Goal: Use online tool/utility: Utilize a website feature to perform a specific function

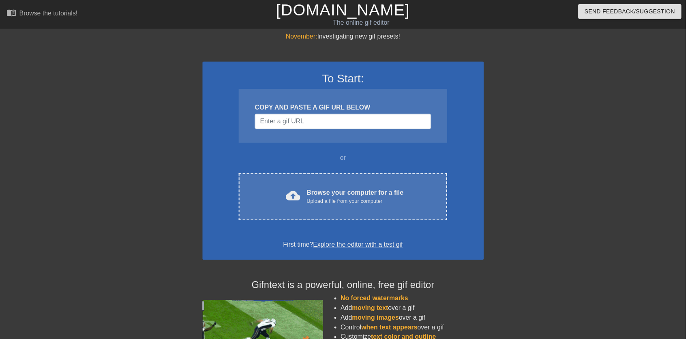
click at [398, 189] on div "Browse your computer for a file Upload a file from your computer" at bounding box center [359, 198] width 98 height 18
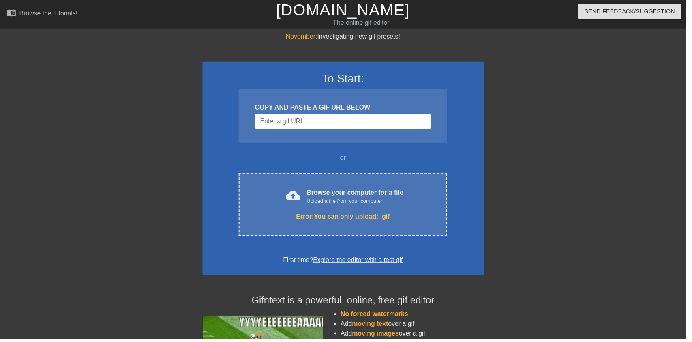
click at [404, 217] on div "Error: You can only upload: .gif" at bounding box center [346, 219] width 176 height 10
click at [361, 214] on div "Error: You can only upload: .gif" at bounding box center [346, 219] width 176 height 10
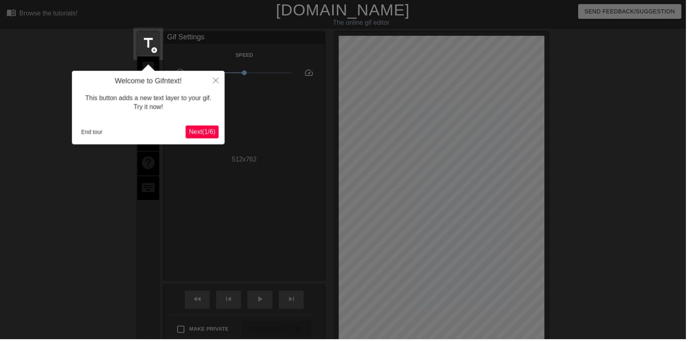
scroll to position [19, 0]
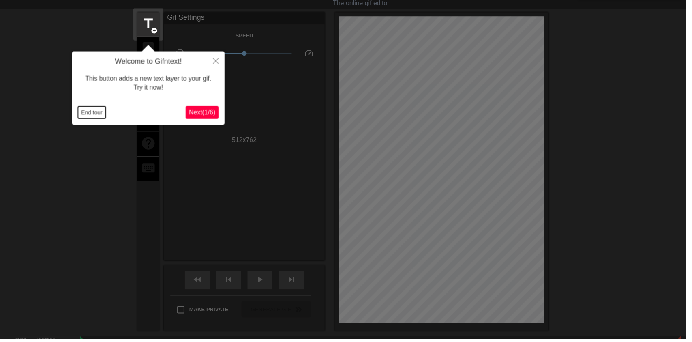
click at [92, 108] on button "End tour" at bounding box center [93, 114] width 28 height 12
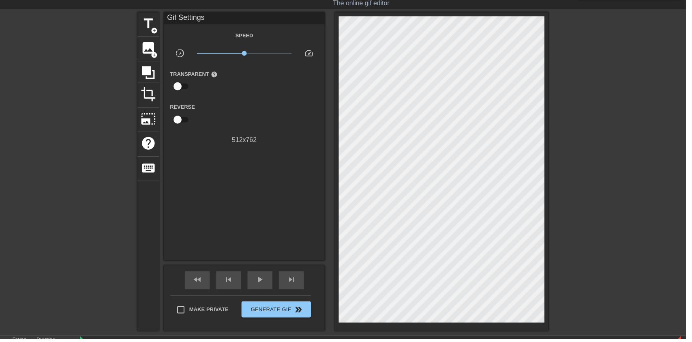
click at [91, 115] on div at bounding box center [68, 134] width 122 height 243
click at [148, 46] on span "image" at bounding box center [149, 48] width 15 height 15
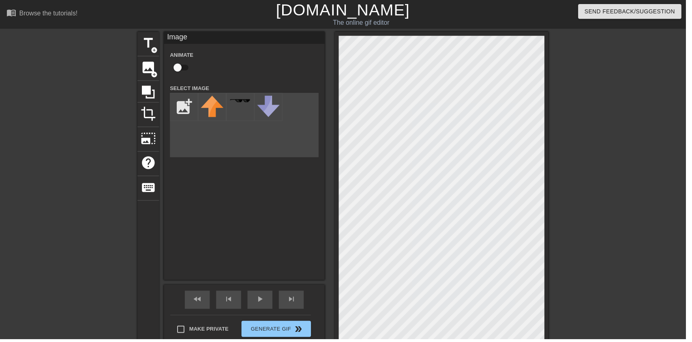
click at [186, 72] on input "checkbox" at bounding box center [179, 67] width 46 height 15
checkbox input "true"
click at [180, 100] on input "file" at bounding box center [186, 108] width 28 height 28
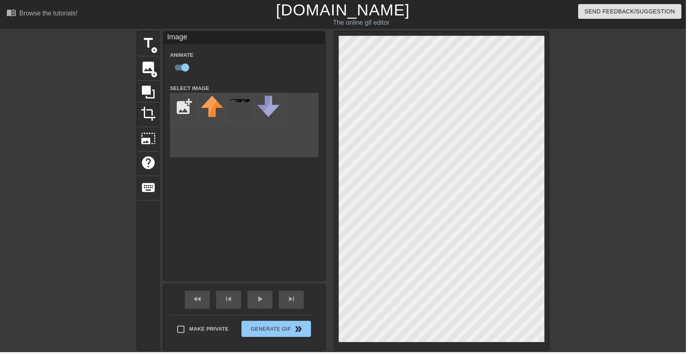
type input "C:\fakepath\vlc_20250817_182128 (1).png"
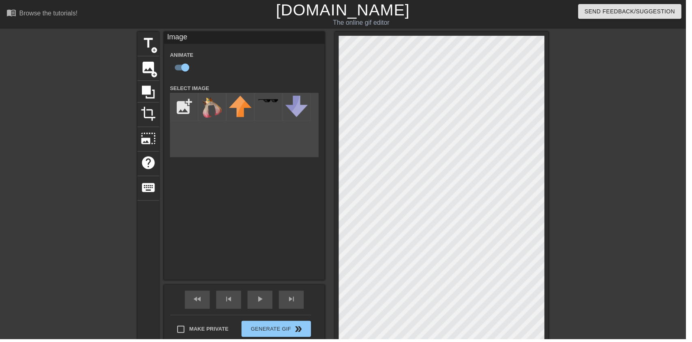
click at [215, 109] on img at bounding box center [214, 108] width 23 height 23
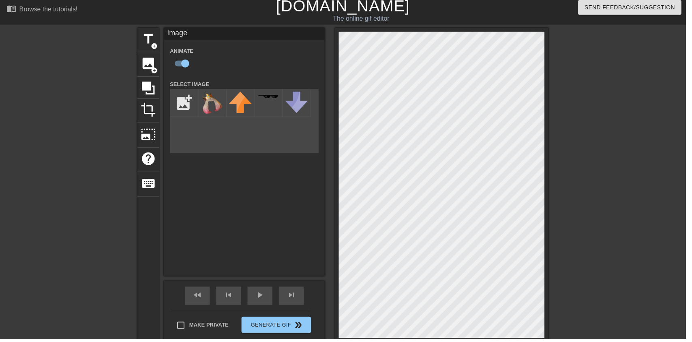
click at [186, 56] on input "checkbox" at bounding box center [187, 63] width 46 height 15
click at [182, 65] on input "checkbox" at bounding box center [179, 63] width 46 height 15
click at [188, 67] on input "checkbox" at bounding box center [187, 63] width 46 height 15
checkbox input "false"
click at [267, 300] on div "play_arrow" at bounding box center [262, 298] width 25 height 18
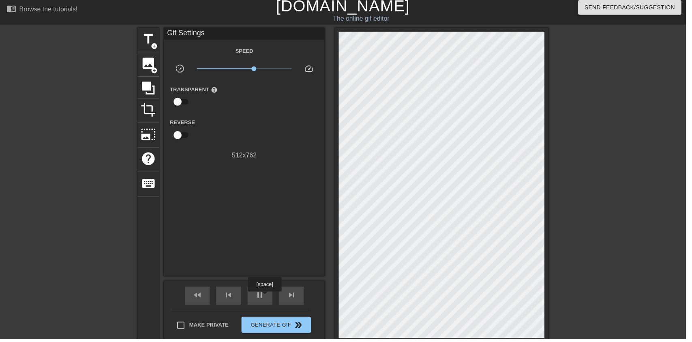
click at [269, 296] on div "pause" at bounding box center [262, 298] width 25 height 18
click at [210, 64] on div "Speed slow_motion_video x1.58 speed Transparent help Reverse 512 x 762" at bounding box center [247, 104] width 150 height 116
type input "70"
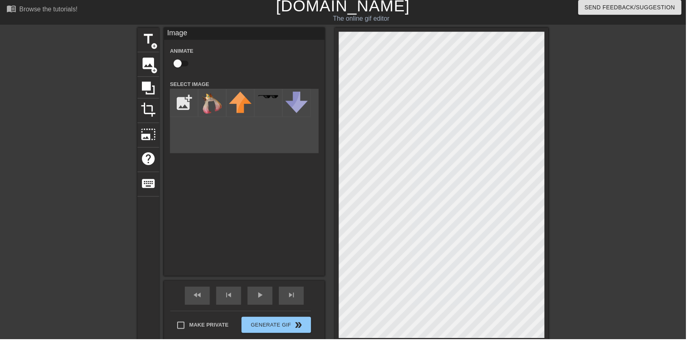
click at [185, 62] on input "checkbox" at bounding box center [179, 63] width 46 height 15
checkbox input "true"
type input "70"
click at [153, 62] on span "image" at bounding box center [149, 63] width 15 height 15
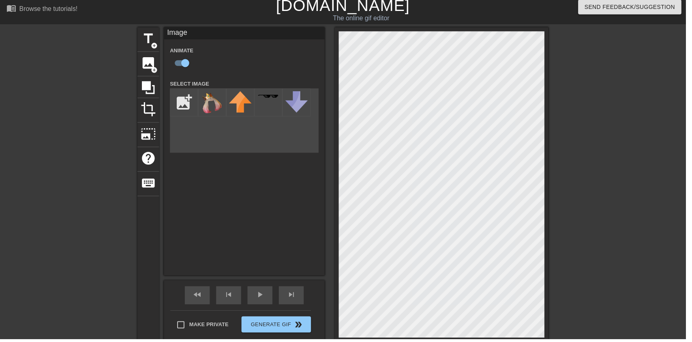
scroll to position [0, 0]
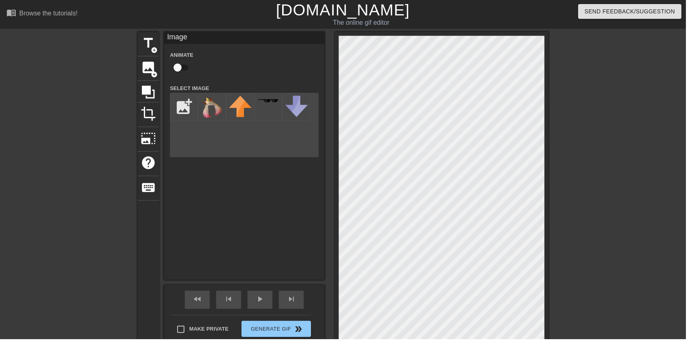
click at [180, 62] on input "checkbox" at bounding box center [179, 67] width 46 height 15
checkbox input "true"
click at [185, 104] on input "file" at bounding box center [186, 108] width 28 height 28
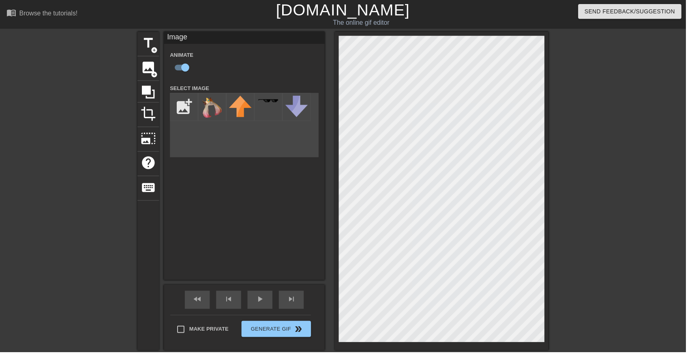
type input "C:\fakepath\vlc_20250817_182128.png"
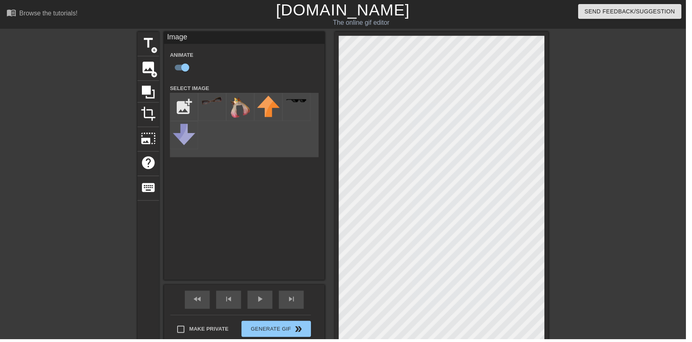
click at [219, 104] on img at bounding box center [214, 101] width 23 height 9
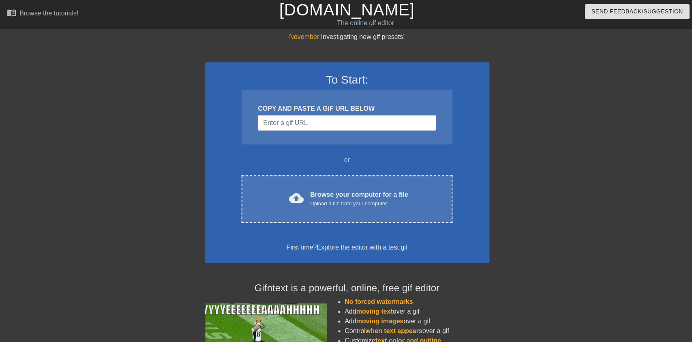
click at [394, 183] on div "cloud_upload Browse your computer for a file Upload a file from your computer C…" at bounding box center [346, 198] width 210 height 47
click at [360, 208] on div "cloud_upload Browse your computer for a file Upload a file from your computer C…" at bounding box center [346, 198] width 210 height 47
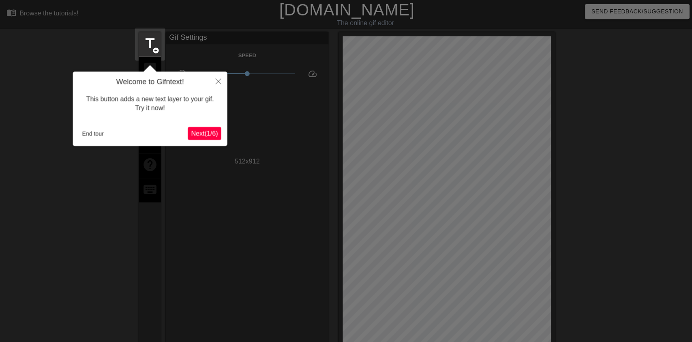
scroll to position [19, 0]
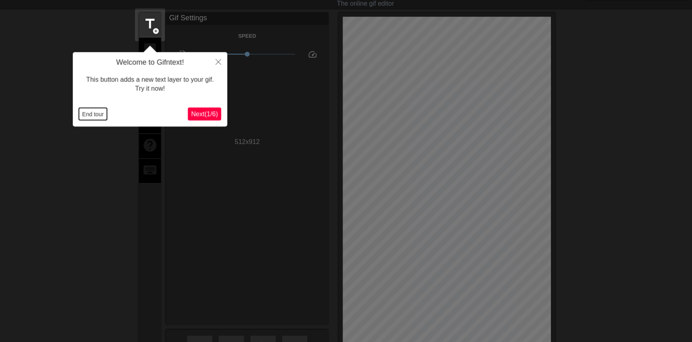
click at [104, 116] on button "End tour" at bounding box center [93, 114] width 28 height 12
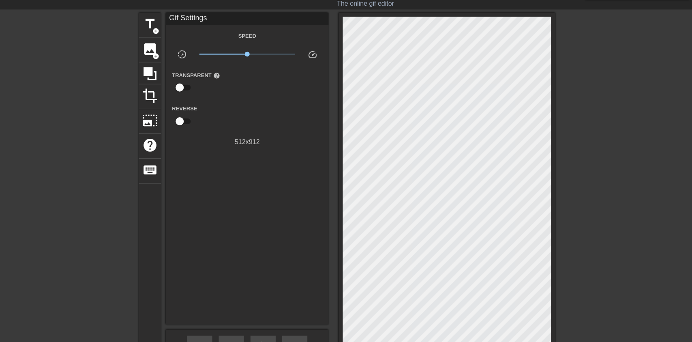
click at [99, 112] on div at bounding box center [68, 134] width 122 height 243
click at [149, 49] on span "image" at bounding box center [149, 48] width 15 height 15
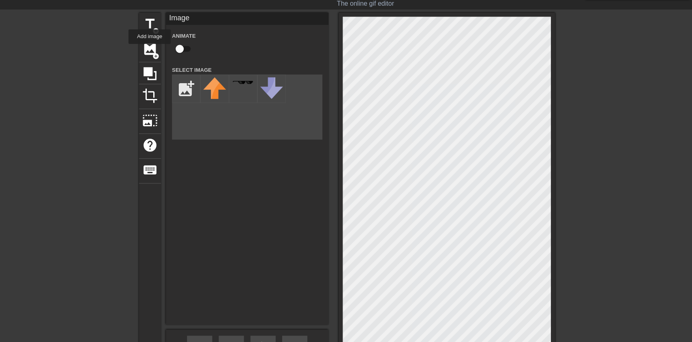
click at [182, 52] on input "checkbox" at bounding box center [179, 48] width 46 height 15
checkbox input "true"
click at [183, 84] on input "file" at bounding box center [186, 89] width 28 height 28
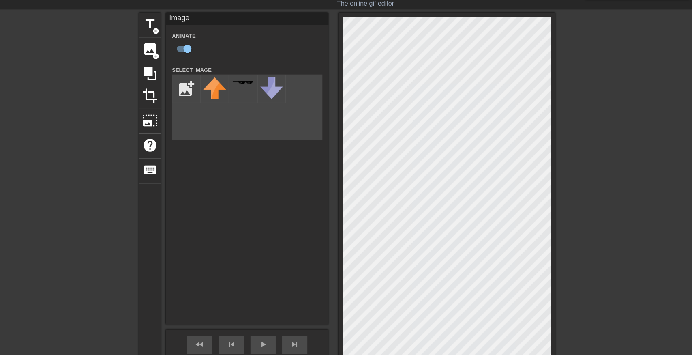
type input "C:\fakepath\vlc_20250817_182128 (1).png"
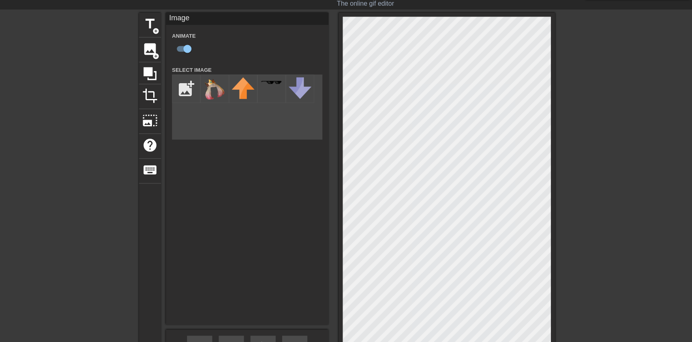
click at [212, 84] on img at bounding box center [214, 88] width 23 height 23
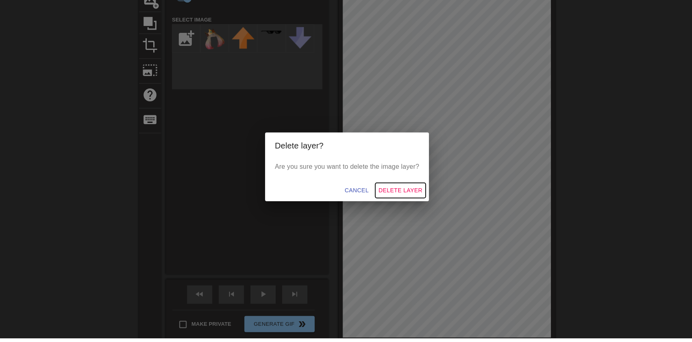
click at [414, 200] on span "Delete Layer" at bounding box center [400, 194] width 44 height 10
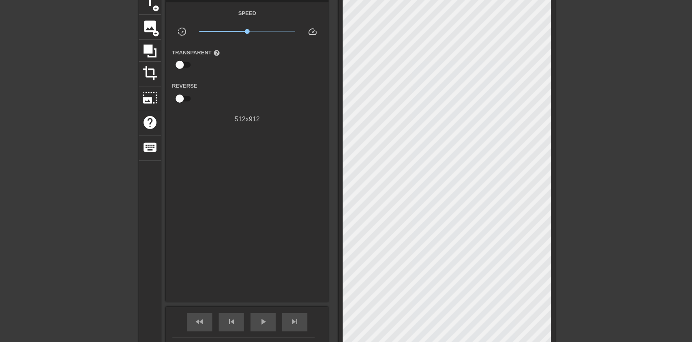
scroll to position [39, 0]
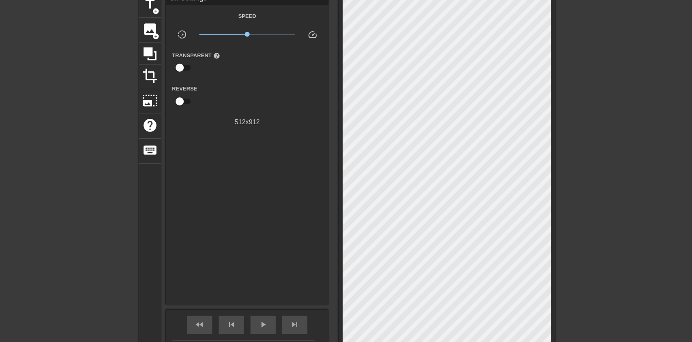
click at [148, 32] on span "image" at bounding box center [149, 28] width 15 height 15
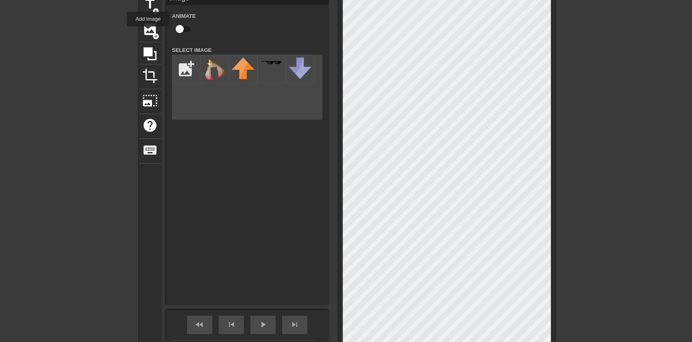
click at [185, 32] on input "checkbox" at bounding box center [179, 28] width 46 height 15
checkbox input "true"
click at [185, 62] on input "file" at bounding box center [186, 69] width 28 height 28
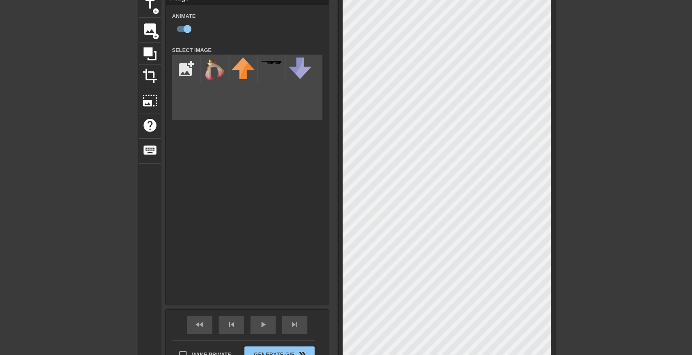
type input "C:\fakepath\vlc_20250817_182128.png"
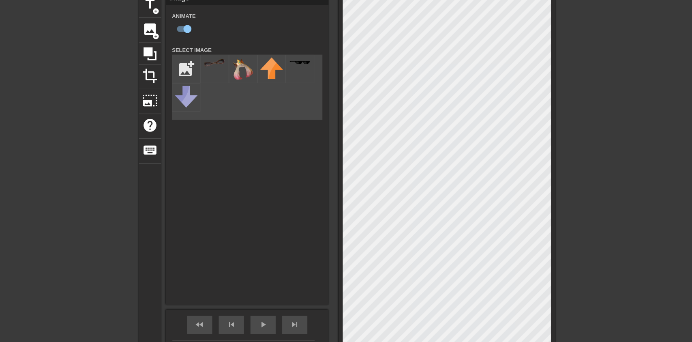
click at [224, 66] on img at bounding box center [214, 62] width 23 height 9
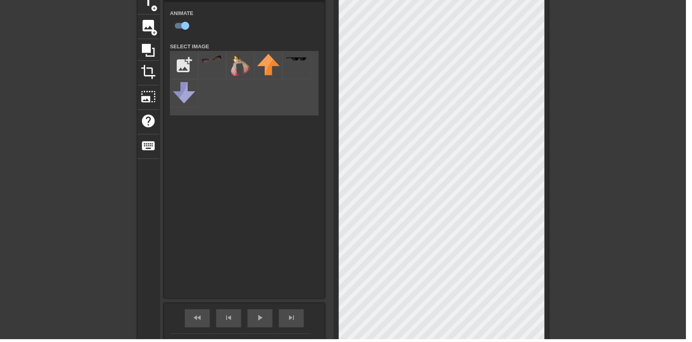
scroll to position [117, 0]
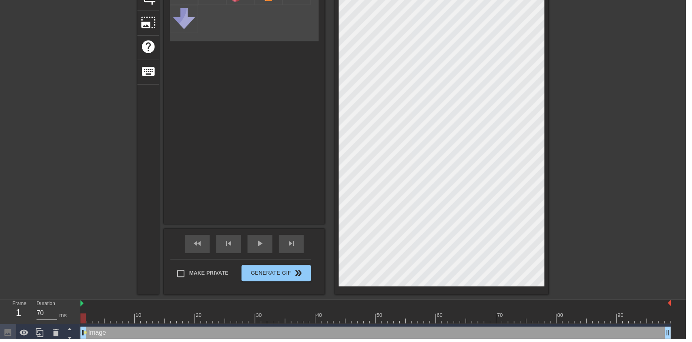
click at [53, 338] on icon at bounding box center [57, 336] width 10 height 10
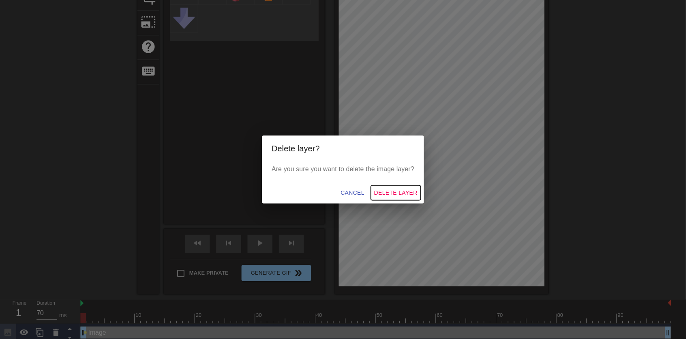
click at [404, 202] on button "Delete Layer" at bounding box center [399, 194] width 50 height 15
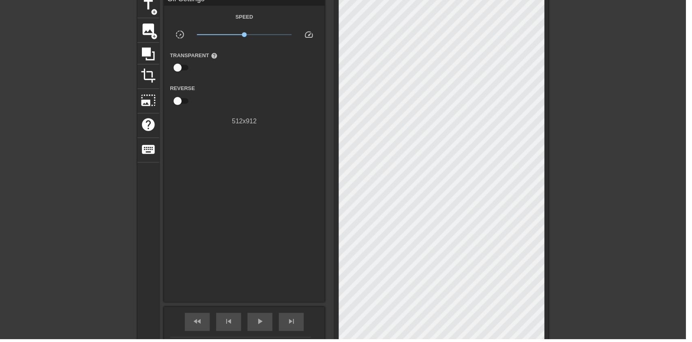
scroll to position [0, 0]
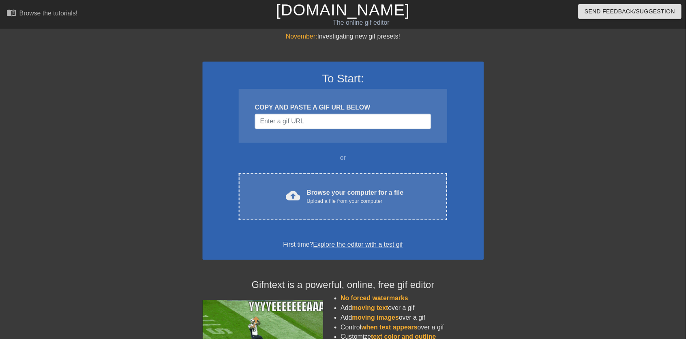
click at [375, 193] on div "Browse your computer for a file Upload a file from your computer" at bounding box center [359, 198] width 98 height 18
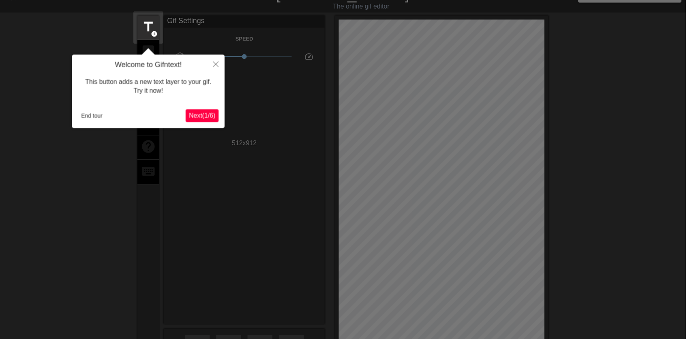
scroll to position [19, 0]
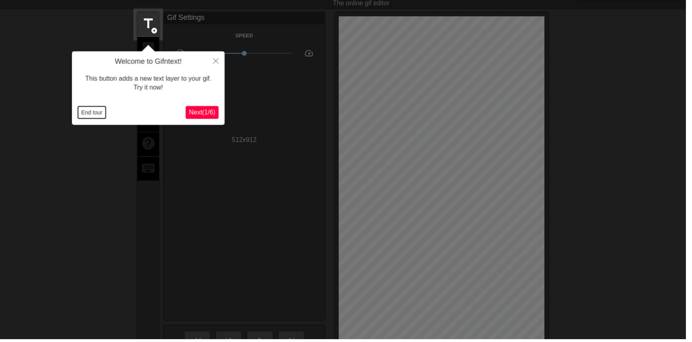
click at [99, 114] on button "End tour" at bounding box center [93, 114] width 28 height 12
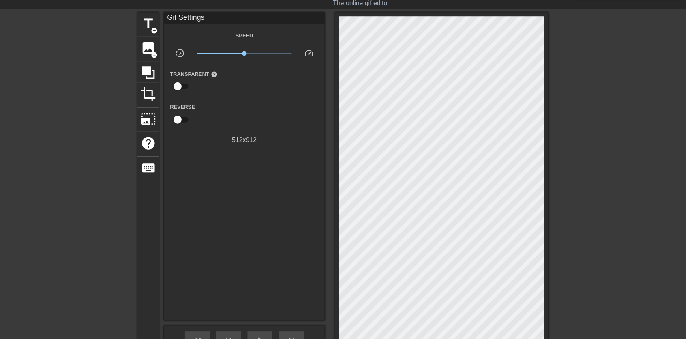
scroll to position [23, 0]
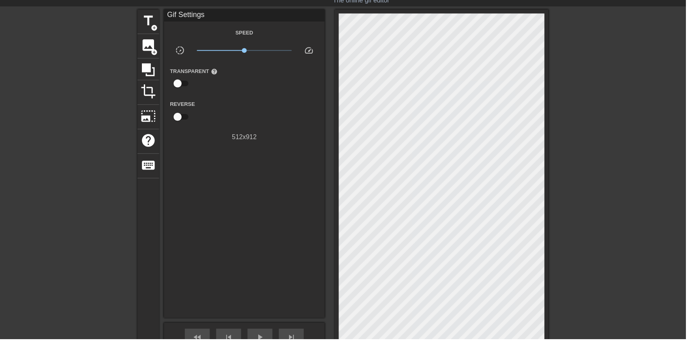
click at [151, 47] on span "image" at bounding box center [149, 45] width 15 height 15
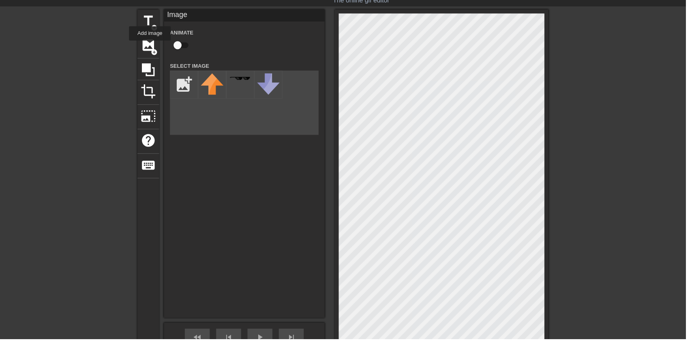
click at [185, 42] on input "checkbox" at bounding box center [179, 45] width 46 height 15
checkbox input "true"
click at [182, 79] on input "file" at bounding box center [186, 85] width 28 height 28
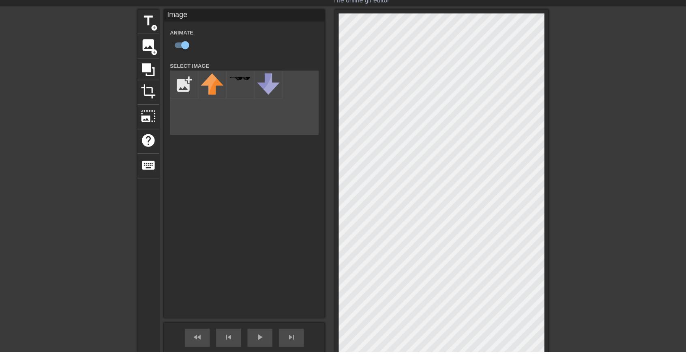
type input "C:\fakepath\vlc_20250817_182128.png"
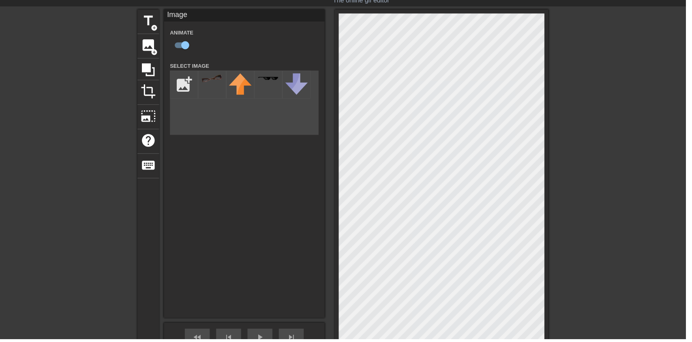
click at [212, 87] on div at bounding box center [214, 85] width 28 height 28
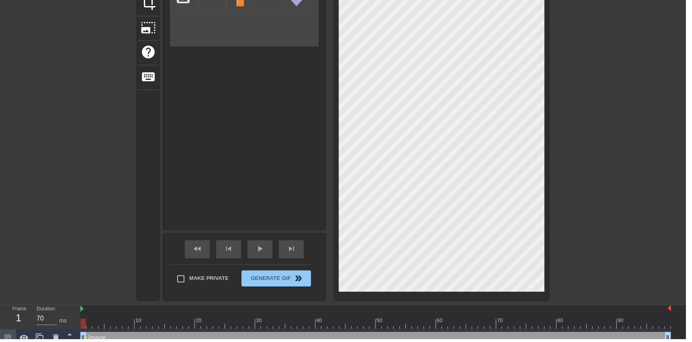
scroll to position [117, 0]
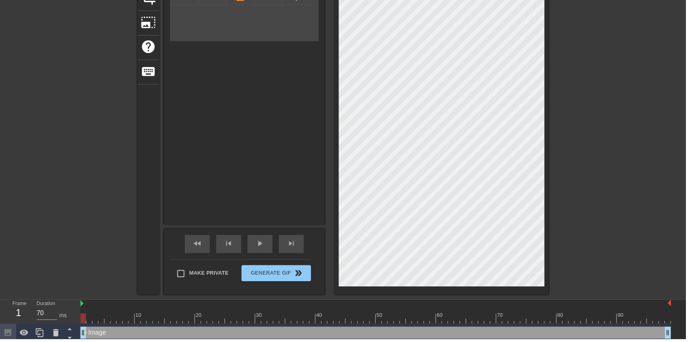
click at [56, 333] on icon at bounding box center [57, 335] width 6 height 7
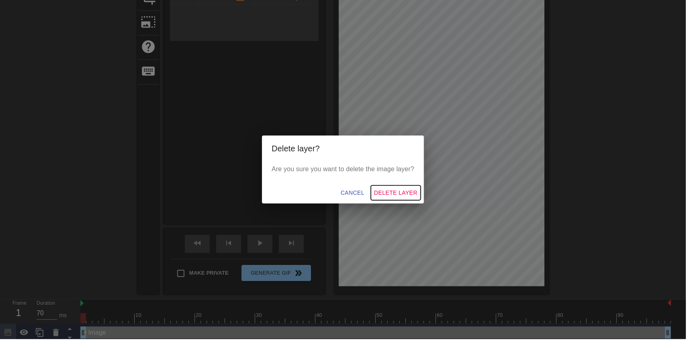
click at [407, 200] on span "Delete Layer" at bounding box center [400, 194] width 44 height 10
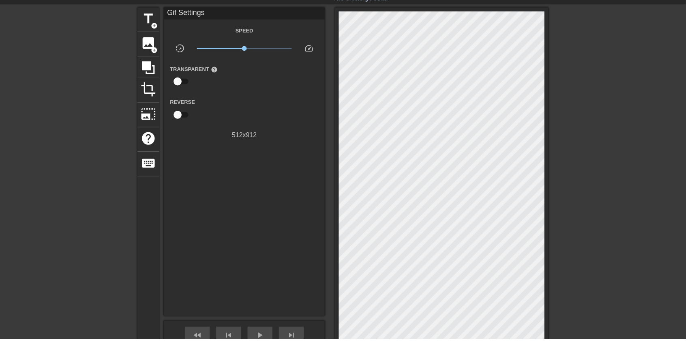
scroll to position [21, 0]
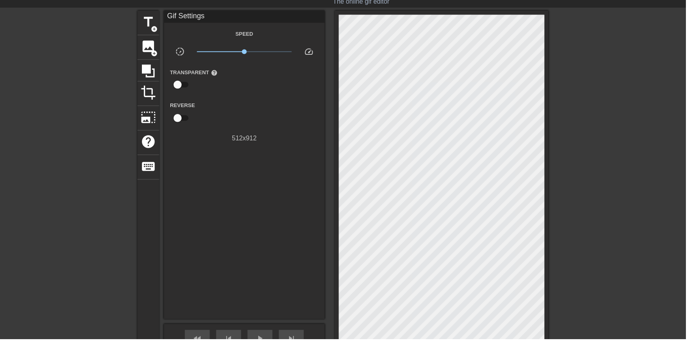
click at [148, 47] on span "image" at bounding box center [149, 46] width 15 height 15
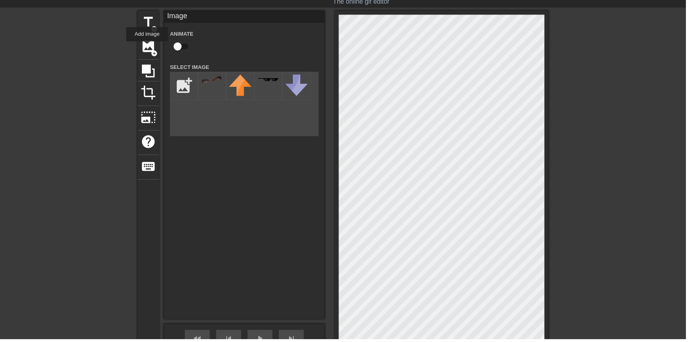
click at [176, 45] on input "checkbox" at bounding box center [179, 46] width 46 height 15
checkbox input "true"
click at [185, 82] on input "file" at bounding box center [186, 87] width 28 height 28
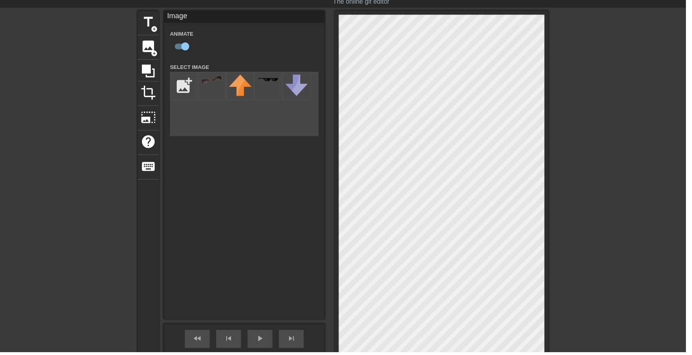
type input "C:\fakepath\vlc_20250817_182128.png"
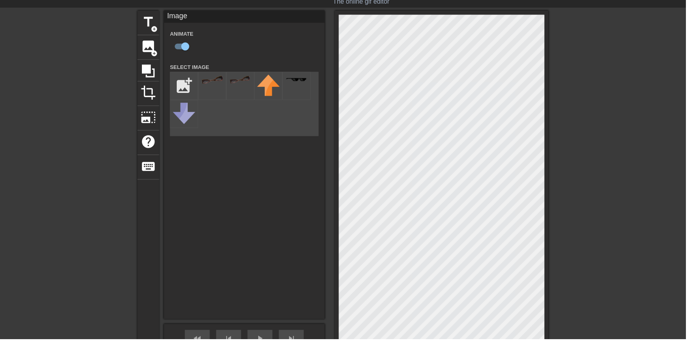
click at [215, 82] on img at bounding box center [214, 80] width 23 height 9
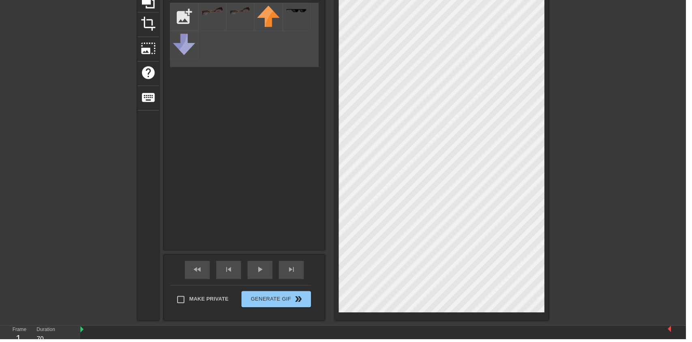
scroll to position [117, 0]
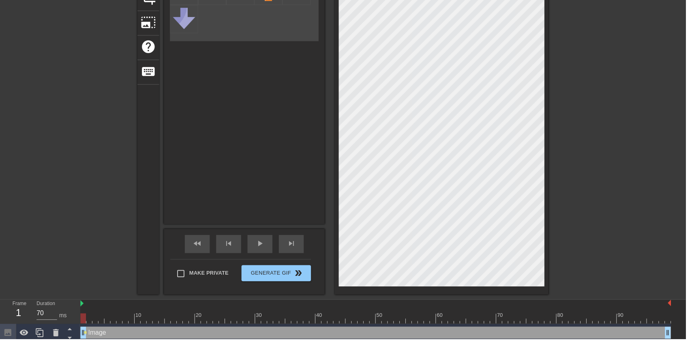
click at [55, 334] on icon at bounding box center [57, 335] width 6 height 7
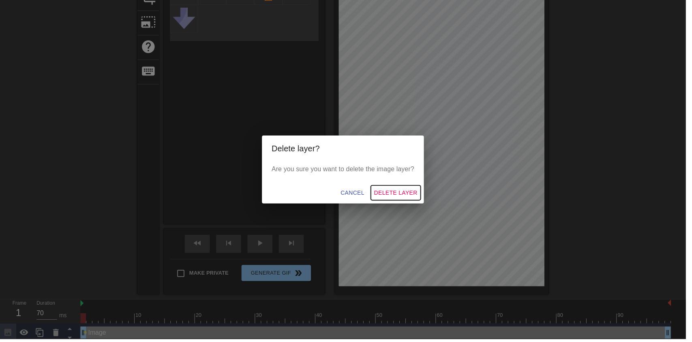
click at [409, 194] on span "Delete Layer" at bounding box center [400, 194] width 44 height 10
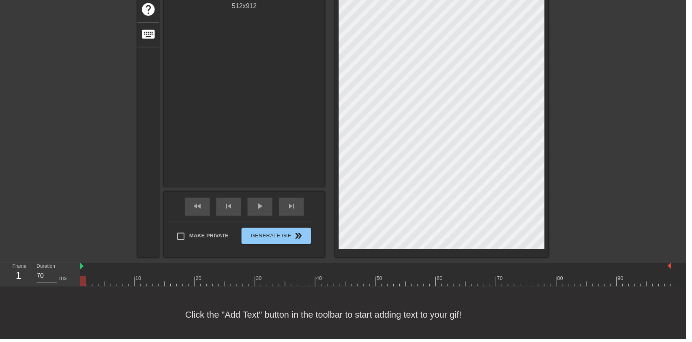
scroll to position [0, 0]
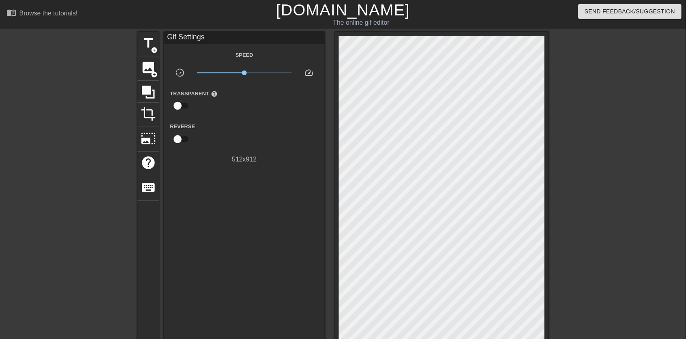
click at [150, 62] on span "image" at bounding box center [149, 67] width 15 height 15
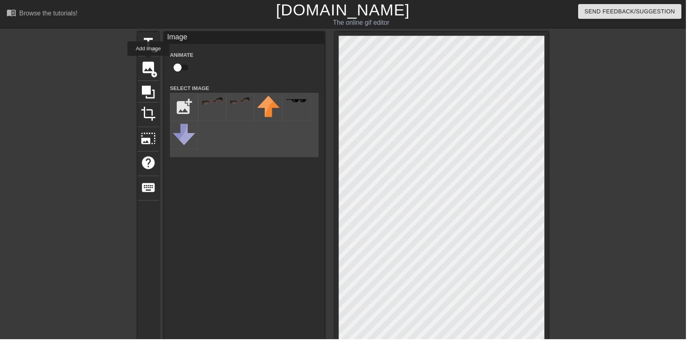
click at [182, 67] on input "checkbox" at bounding box center [179, 67] width 46 height 15
checkbox input "true"
click at [188, 106] on input "file" at bounding box center [186, 108] width 28 height 28
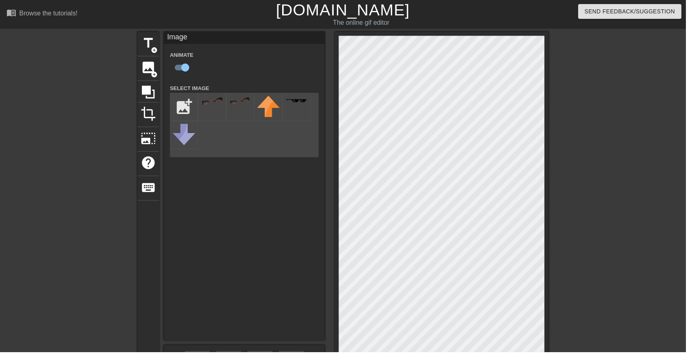
type input "C:\fakepath\vlc_20250817_182128.png"
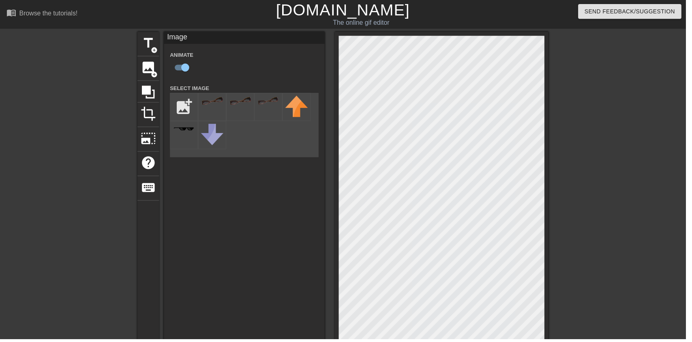
click at [213, 110] on div at bounding box center [214, 108] width 28 height 28
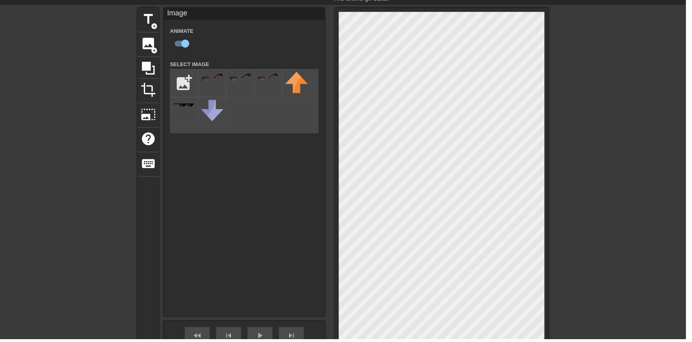
scroll to position [65, 0]
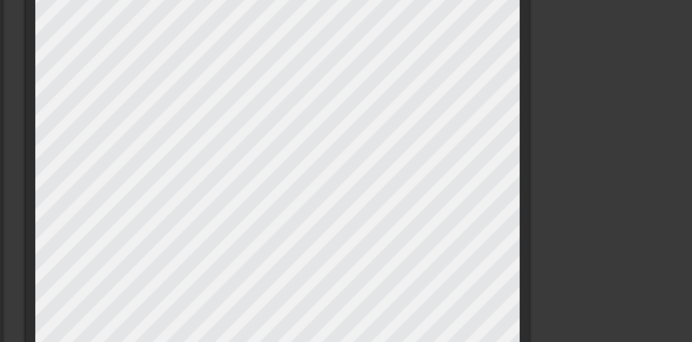
scroll to position [52, 0]
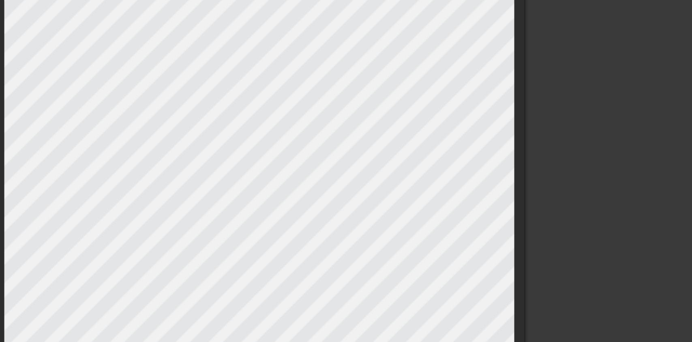
click at [596, 54] on div at bounding box center [624, 101] width 122 height 243
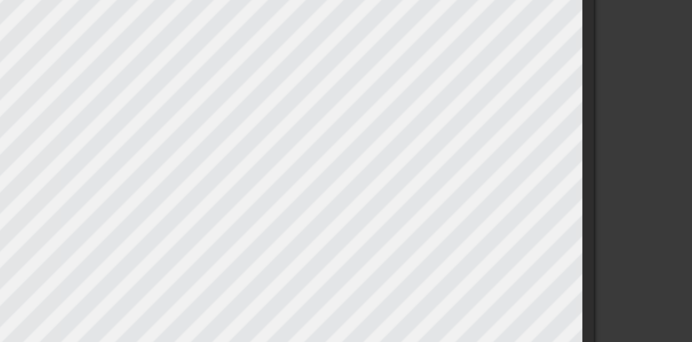
scroll to position [34, 0]
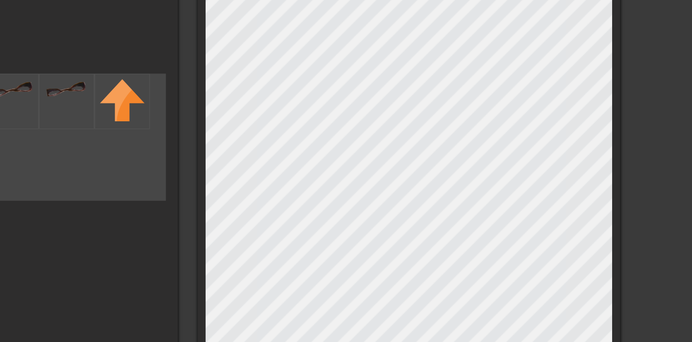
click at [580, 72] on div at bounding box center [624, 119] width 122 height 243
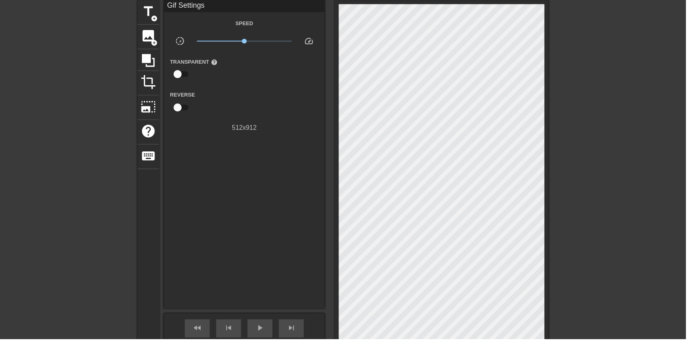
scroll to position [65, 0]
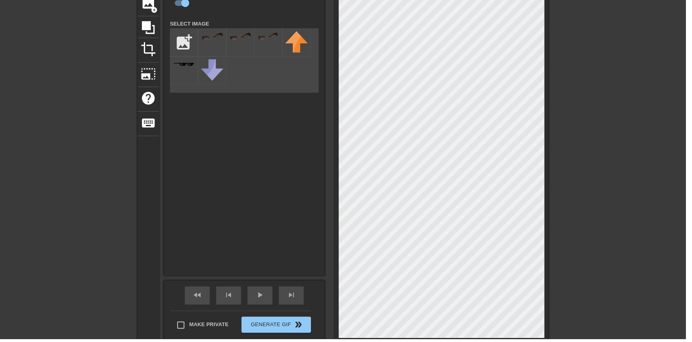
click at [624, 114] on div at bounding box center [624, 88] width 122 height 243
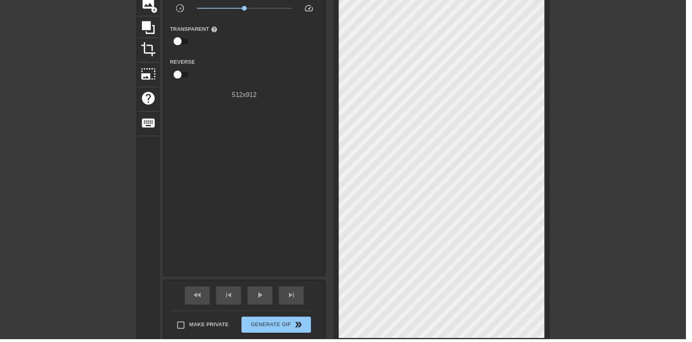
click at [569, 168] on div at bounding box center [624, 88] width 122 height 243
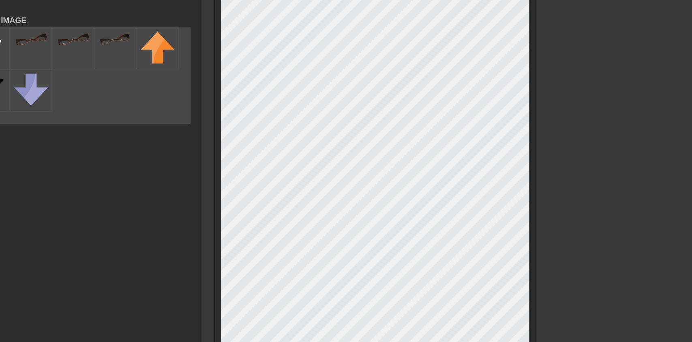
scroll to position [51, 0]
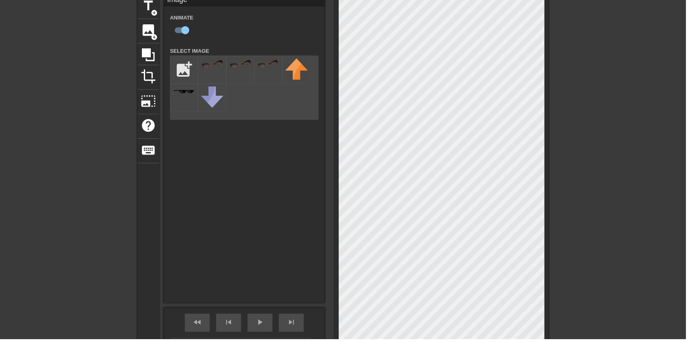
click at [631, 130] on div at bounding box center [624, 115] width 122 height 243
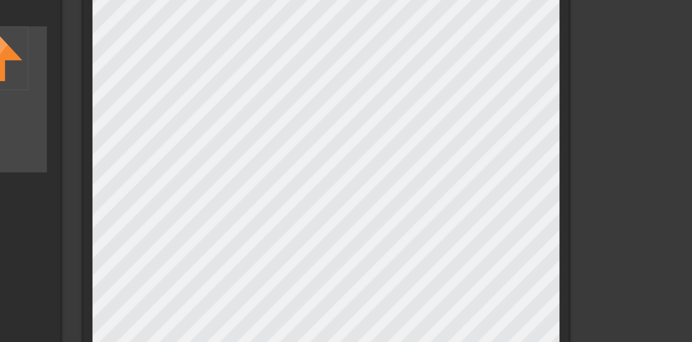
scroll to position [64, 0]
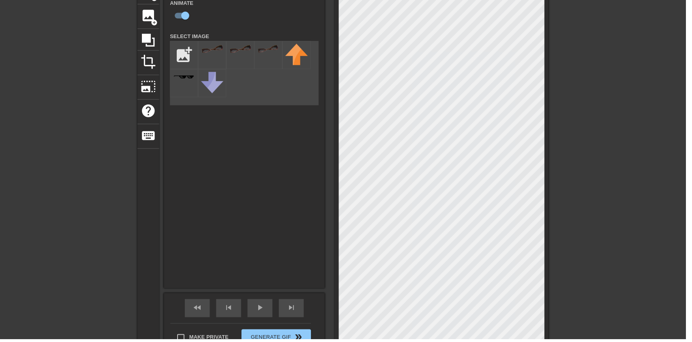
click at [639, 169] on div at bounding box center [624, 101] width 122 height 243
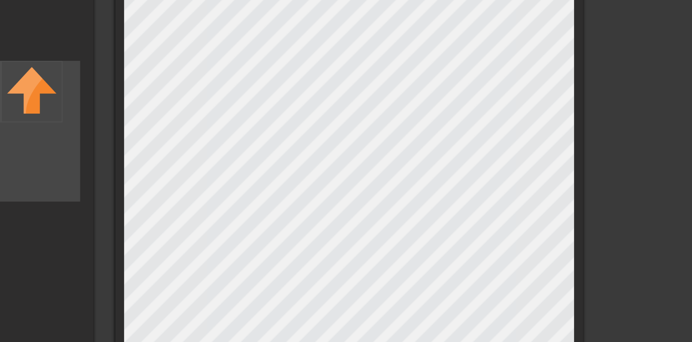
scroll to position [53, 0]
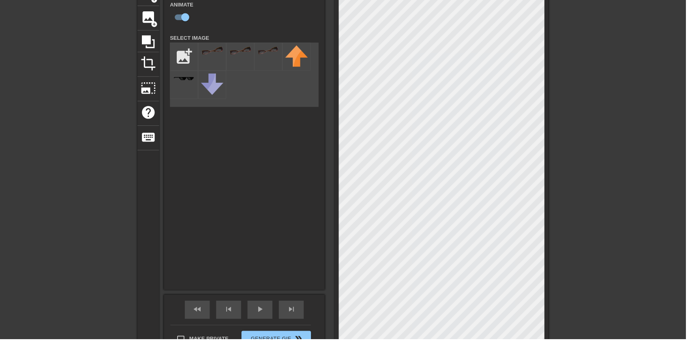
click at [647, 150] on div at bounding box center [624, 102] width 122 height 243
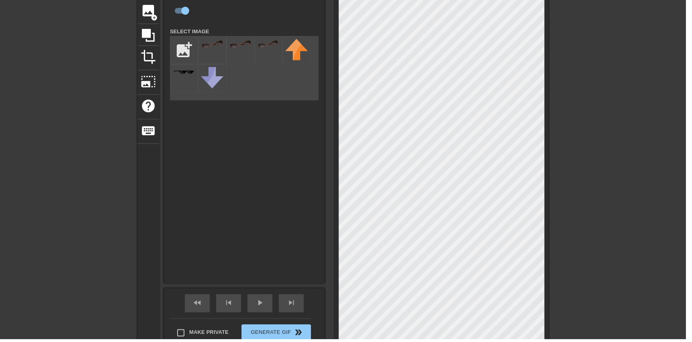
scroll to position [58, 0]
click at [634, 200] on div at bounding box center [624, 95] width 122 height 243
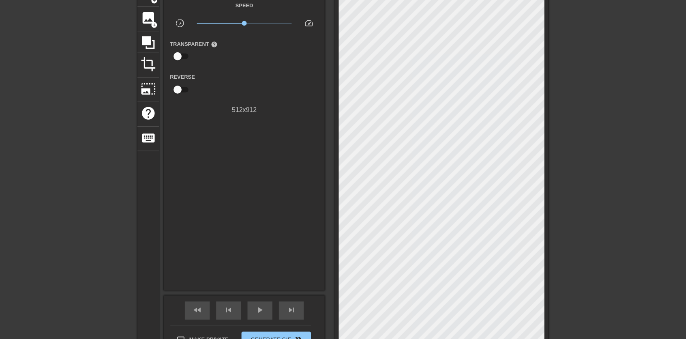
scroll to position [65, 0]
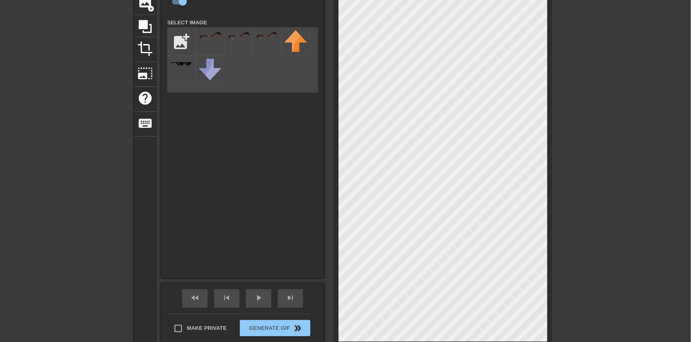
click at [625, 142] on div at bounding box center [624, 89] width 122 height 243
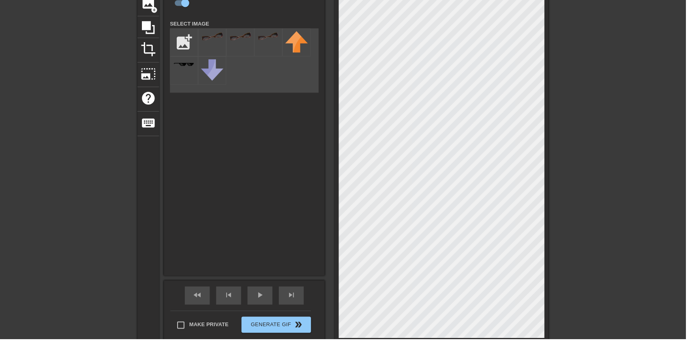
type input "70"
click at [289, 329] on span "Generate Gif double_arrow" at bounding box center [279, 328] width 64 height 10
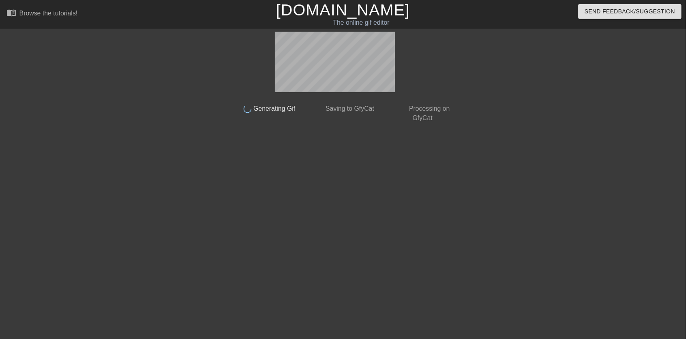
scroll to position [0, 0]
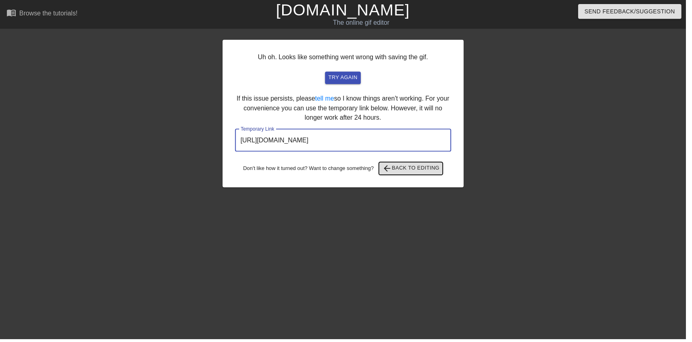
click at [439, 170] on span "arrow_back Back to Editing" at bounding box center [415, 170] width 58 height 10
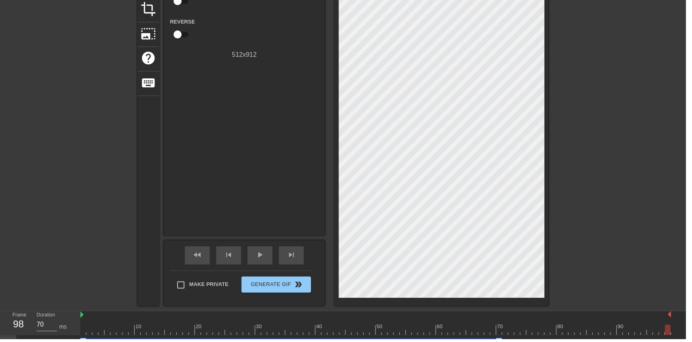
scroll to position [117, 0]
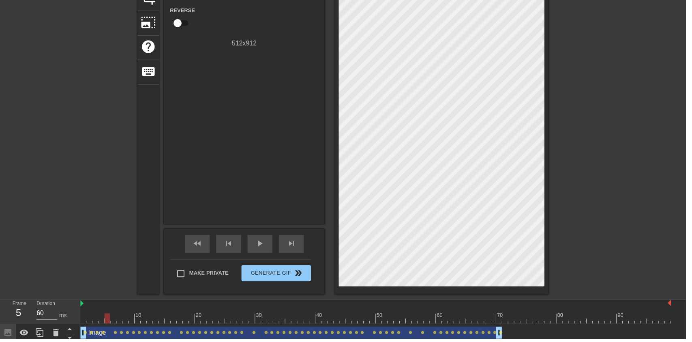
type input "70"
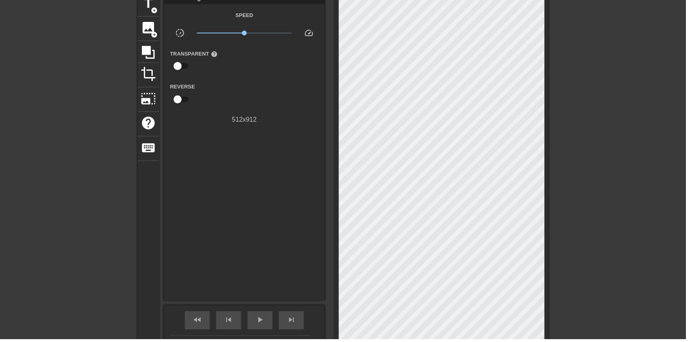
scroll to position [40, 0]
click at [149, 30] on span "image" at bounding box center [149, 28] width 15 height 15
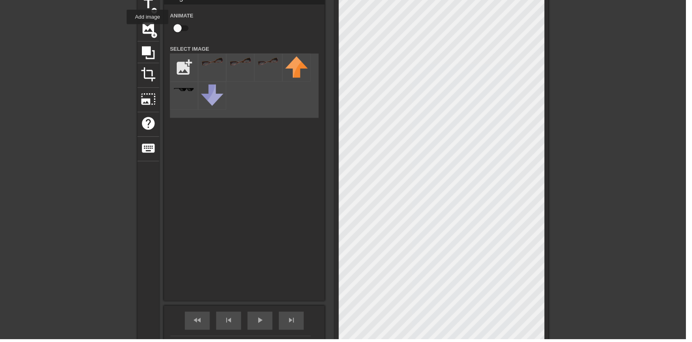
click at [189, 65] on input "file" at bounding box center [186, 68] width 28 height 28
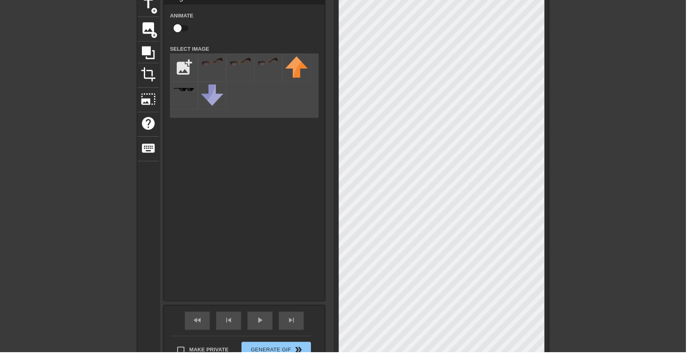
type input "C:\fakepath\vlc_20250817_182128 (1).png"
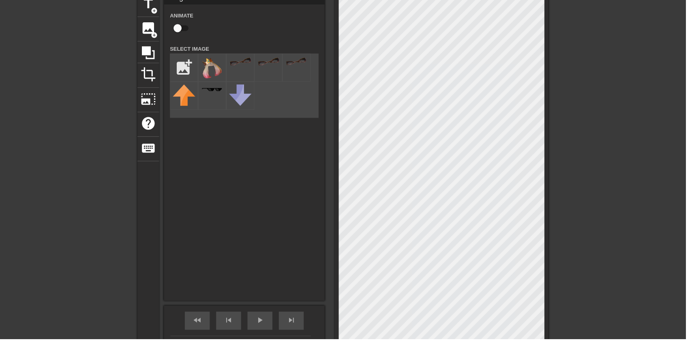
click at [217, 78] on img at bounding box center [214, 68] width 23 height 23
click at [181, 30] on input "checkbox" at bounding box center [179, 28] width 46 height 15
checkbox input "true"
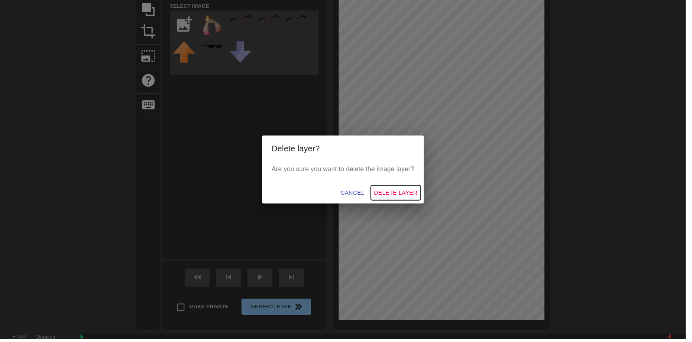
click at [416, 200] on span "Delete Layer" at bounding box center [400, 194] width 44 height 10
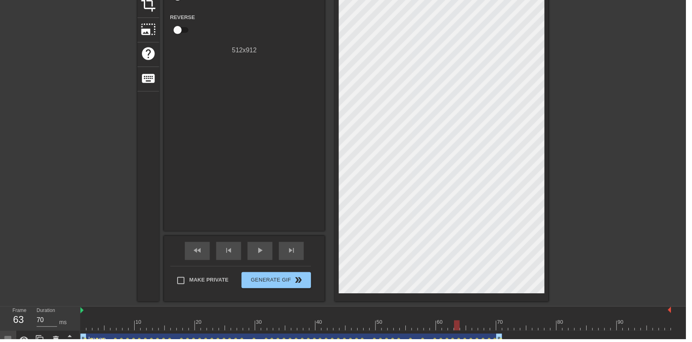
scroll to position [107, 0]
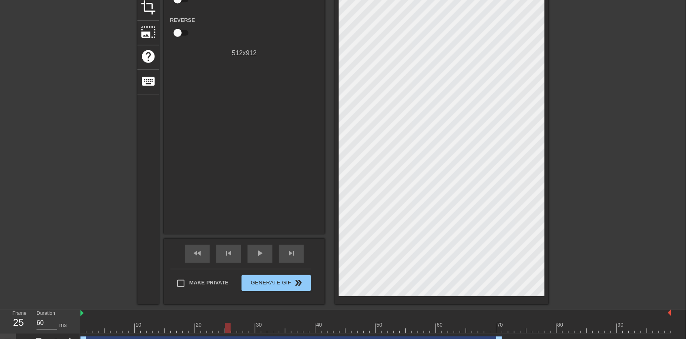
type input "70"
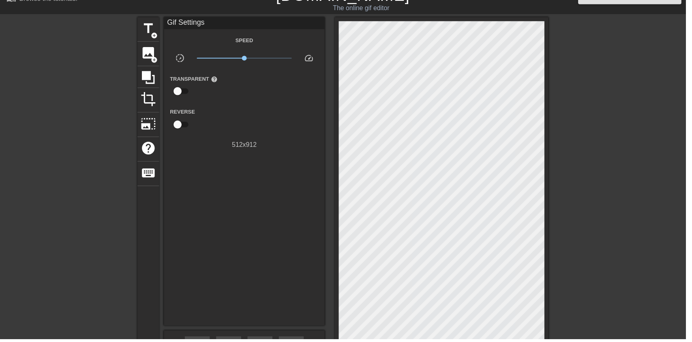
scroll to position [12, 0]
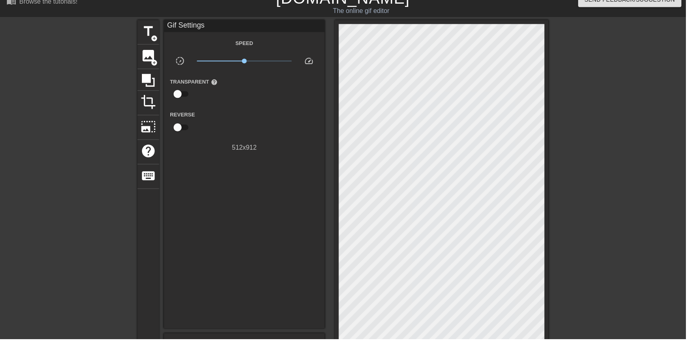
click at [150, 28] on span "title" at bounding box center [149, 31] width 15 height 15
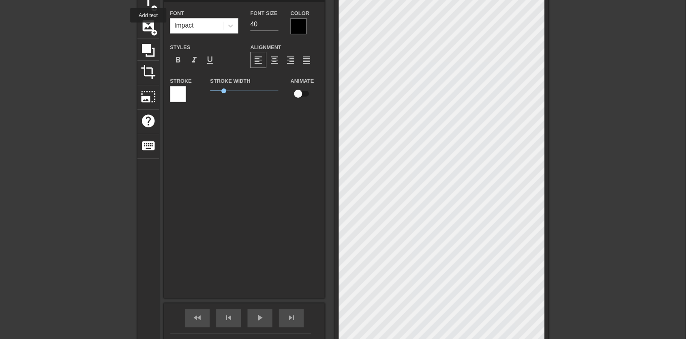
scroll to position [83, 0]
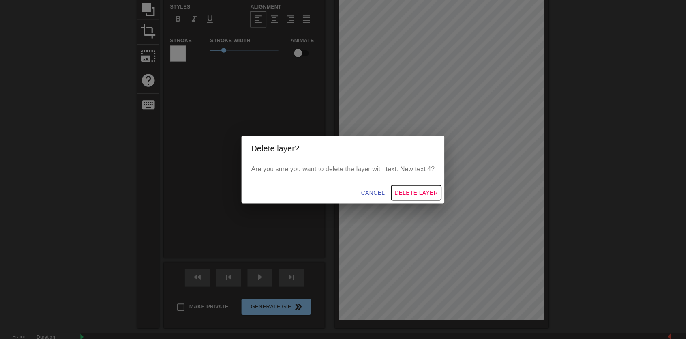
click at [433, 200] on span "Delete Layer" at bounding box center [420, 194] width 44 height 10
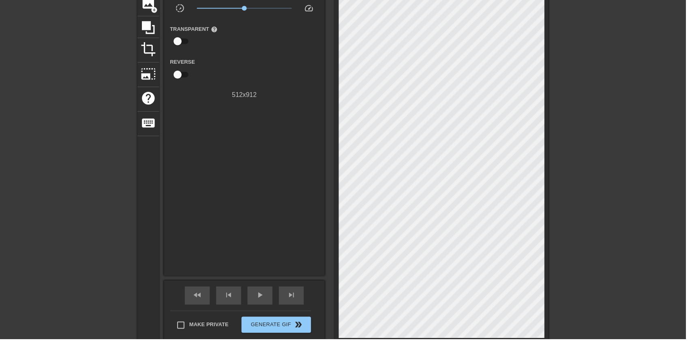
scroll to position [0, 0]
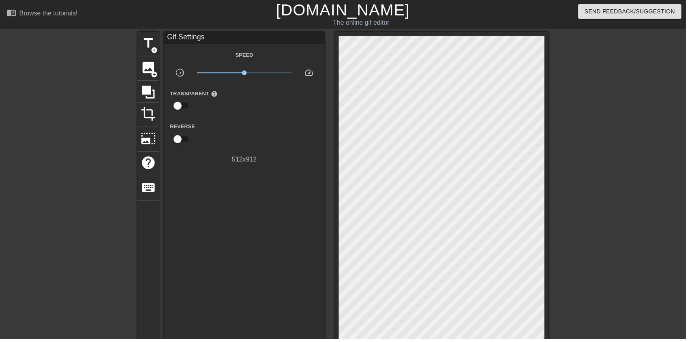
click at [148, 67] on span "image" at bounding box center [149, 67] width 15 height 15
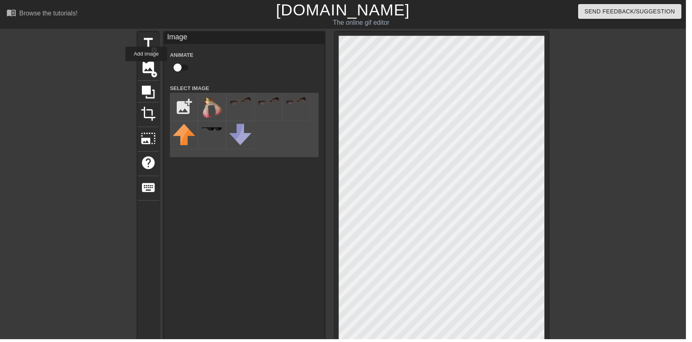
click at [181, 67] on input "checkbox" at bounding box center [179, 67] width 46 height 15
checkbox input "true"
click at [185, 97] on input "file" at bounding box center [186, 108] width 28 height 28
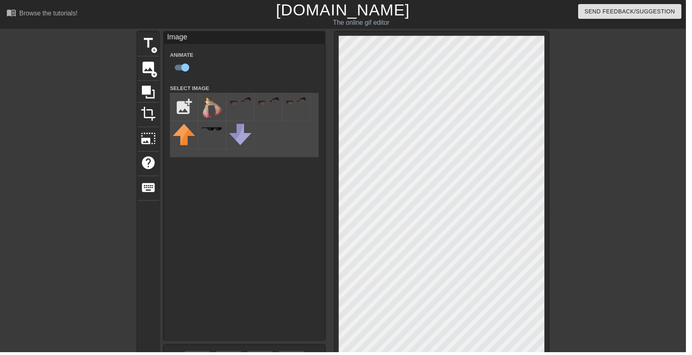
type input "C:\fakepath\vlc_20250817_183755.png"
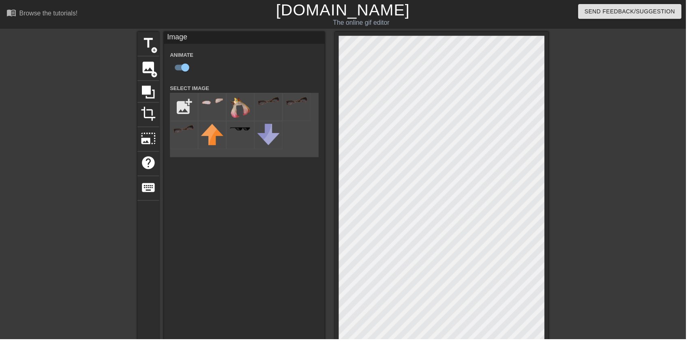
click at [206, 104] on img at bounding box center [214, 102] width 23 height 8
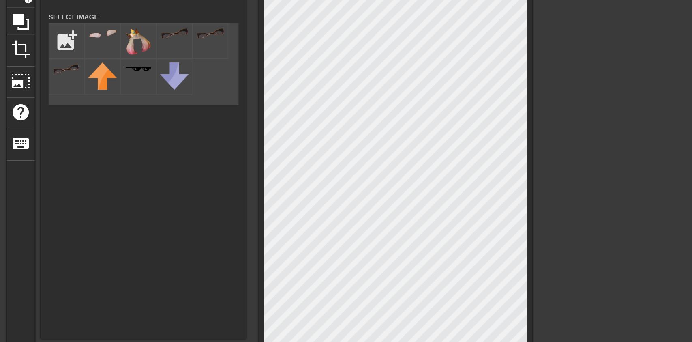
scroll to position [55, 0]
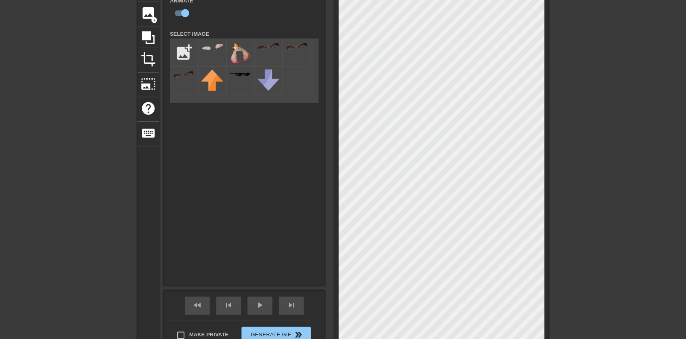
click at [267, 303] on span "play_arrow" at bounding box center [263, 308] width 10 height 10
click at [267, 313] on div "pause" at bounding box center [262, 308] width 25 height 18
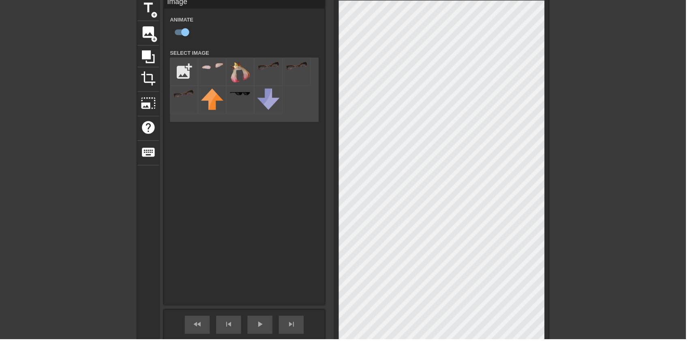
scroll to position [83, 0]
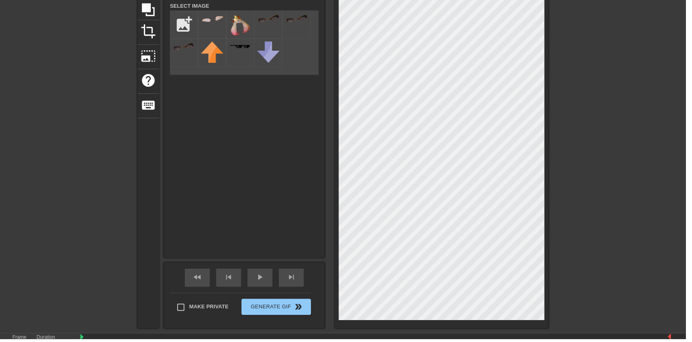
click at [259, 285] on div "play_arrow" at bounding box center [262, 280] width 25 height 18
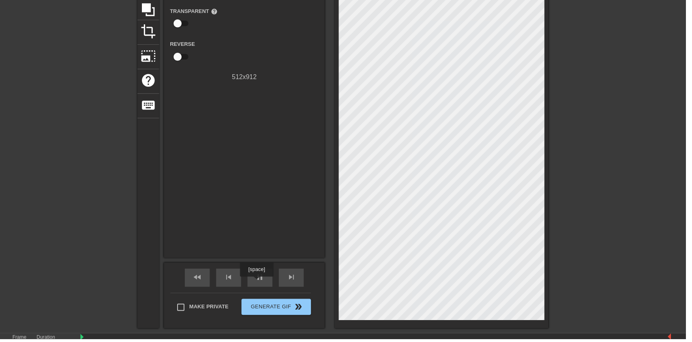
click at [266, 276] on span "pause" at bounding box center [263, 280] width 10 height 10
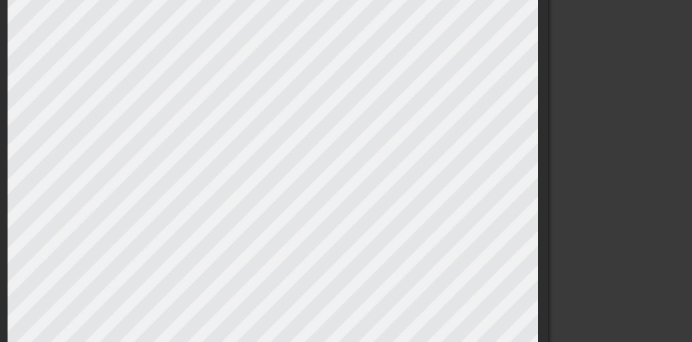
scroll to position [68, 0]
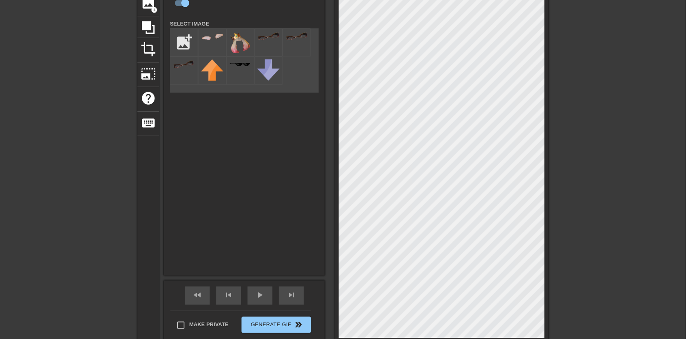
click at [655, 153] on div at bounding box center [624, 88] width 122 height 243
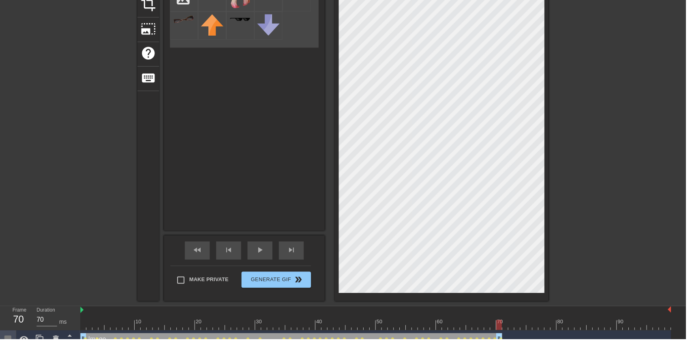
scroll to position [83, 0]
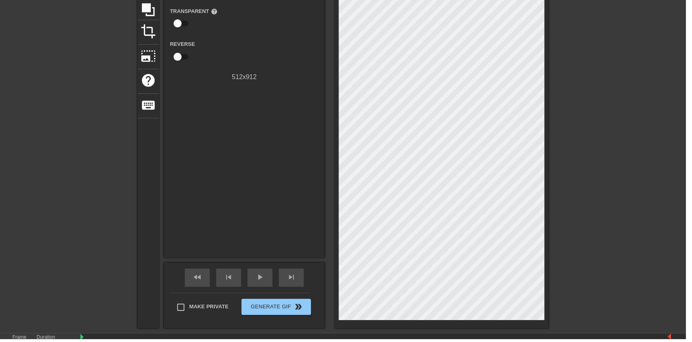
type input "70"
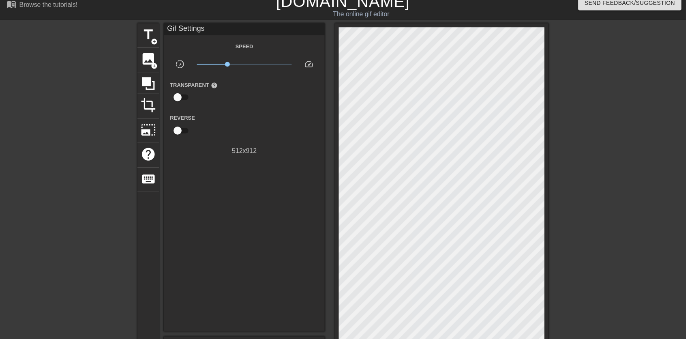
scroll to position [4, 0]
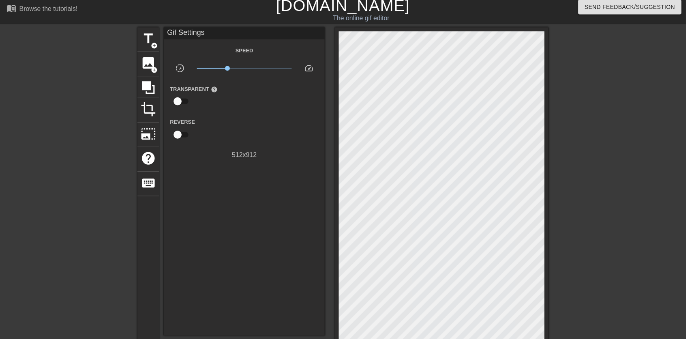
click at [148, 64] on span "image" at bounding box center [149, 63] width 15 height 15
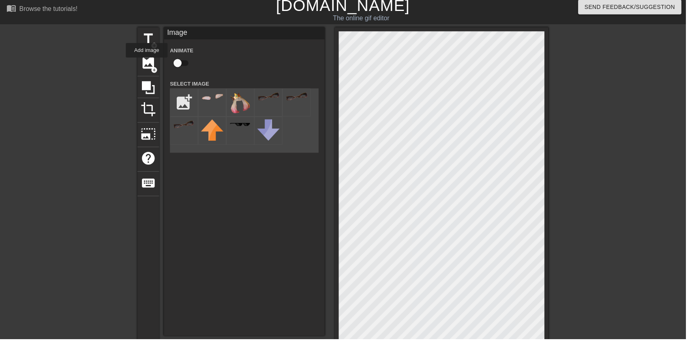
click at [178, 62] on input "checkbox" at bounding box center [179, 63] width 46 height 15
checkbox input "true"
click at [182, 94] on input "file" at bounding box center [186, 104] width 28 height 28
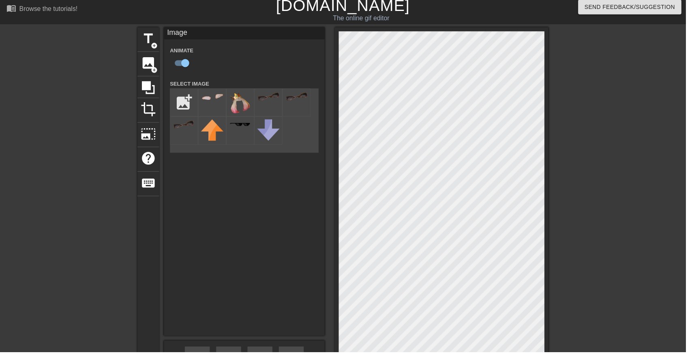
type input "C:\fakepath\vlc_20250817_182128 (1).png"
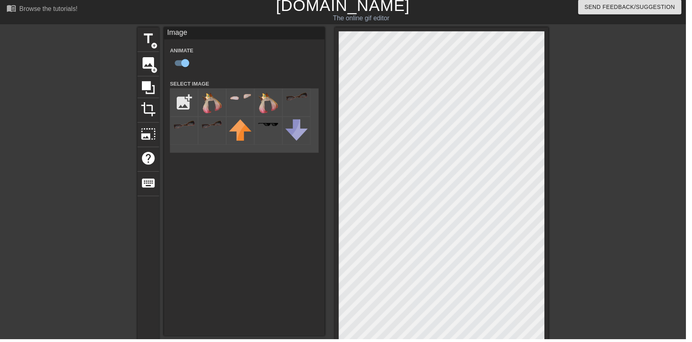
click at [204, 99] on img at bounding box center [214, 103] width 23 height 23
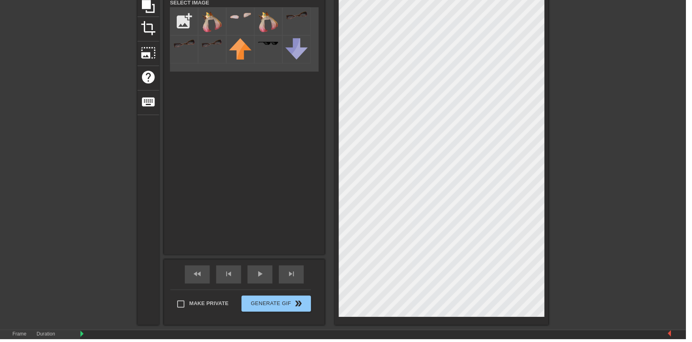
scroll to position [101, 0]
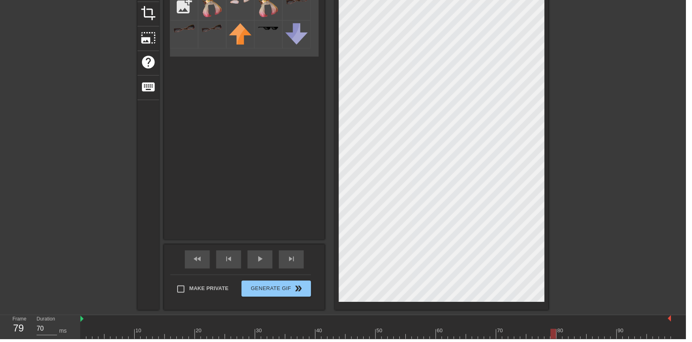
click at [476, 332] on div at bounding box center [379, 337] width 596 height 10
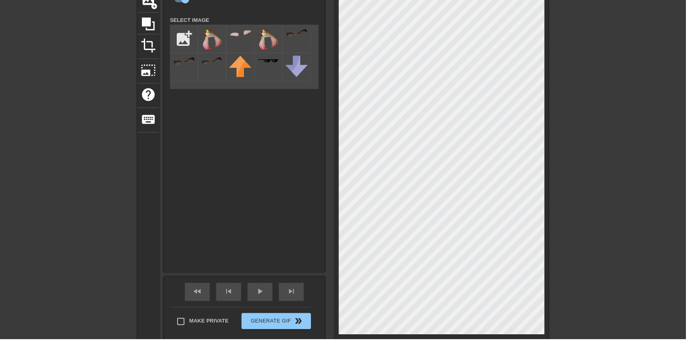
scroll to position [63, 0]
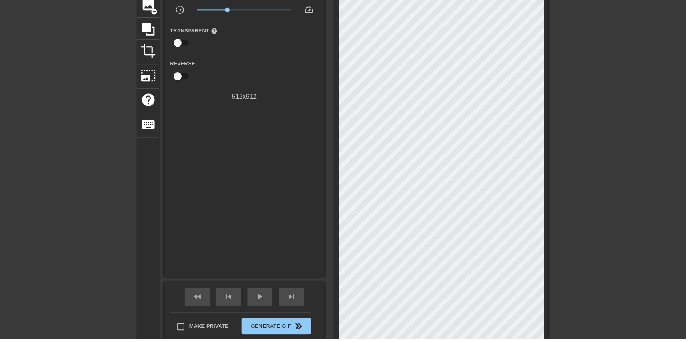
click at [270, 293] on div "play_arrow" at bounding box center [262, 300] width 25 height 18
type input "70"
click at [291, 332] on span "Generate Gif double_arrow" at bounding box center [279, 330] width 64 height 10
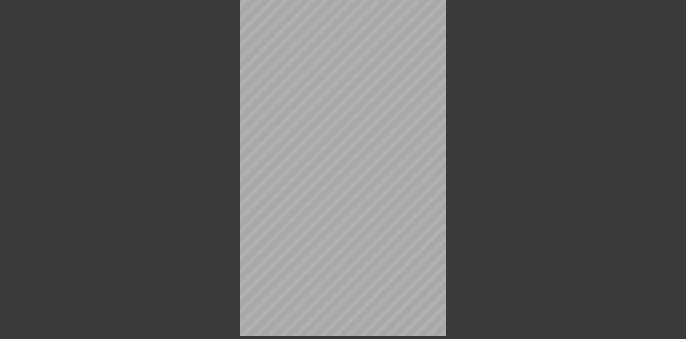
scroll to position [0, 0]
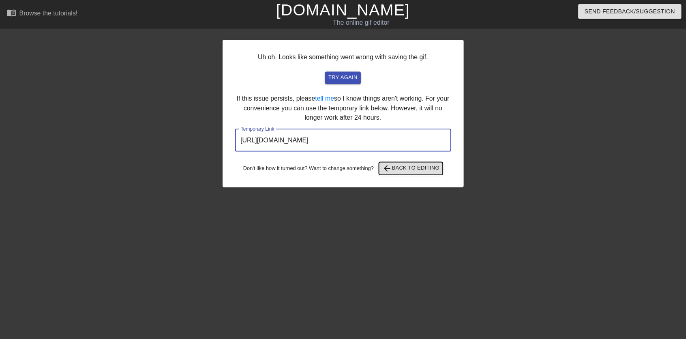
click at [425, 170] on span "arrow_back Back to Editing" at bounding box center [415, 170] width 58 height 10
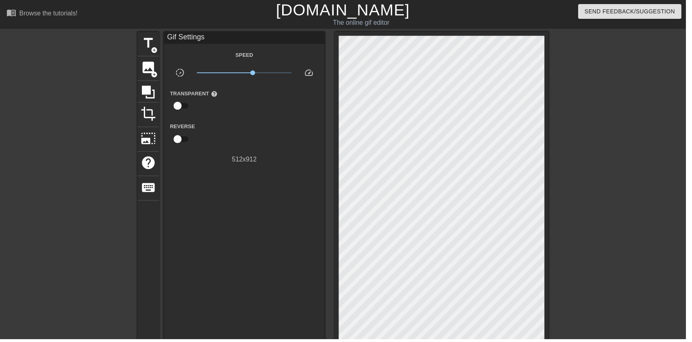
type input "70"
